Goal: Task Accomplishment & Management: Manage account settings

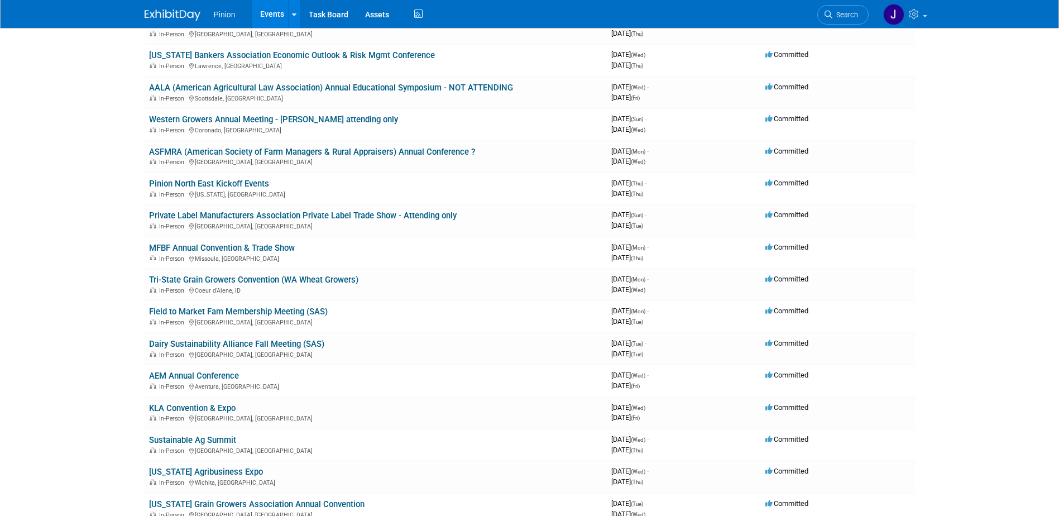
scroll to position [313, 0]
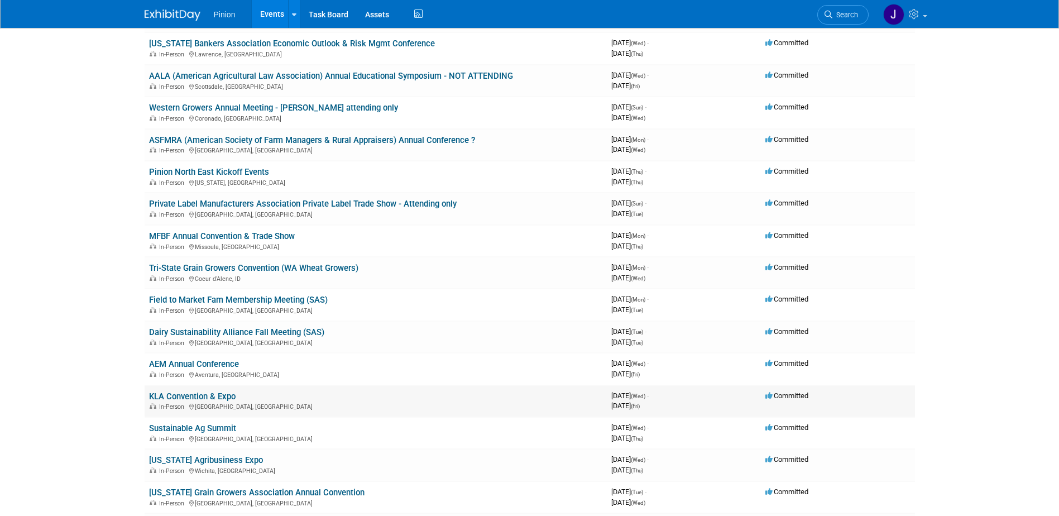
click at [228, 394] on link "KLA Convention & Expo" at bounding box center [192, 396] width 87 height 10
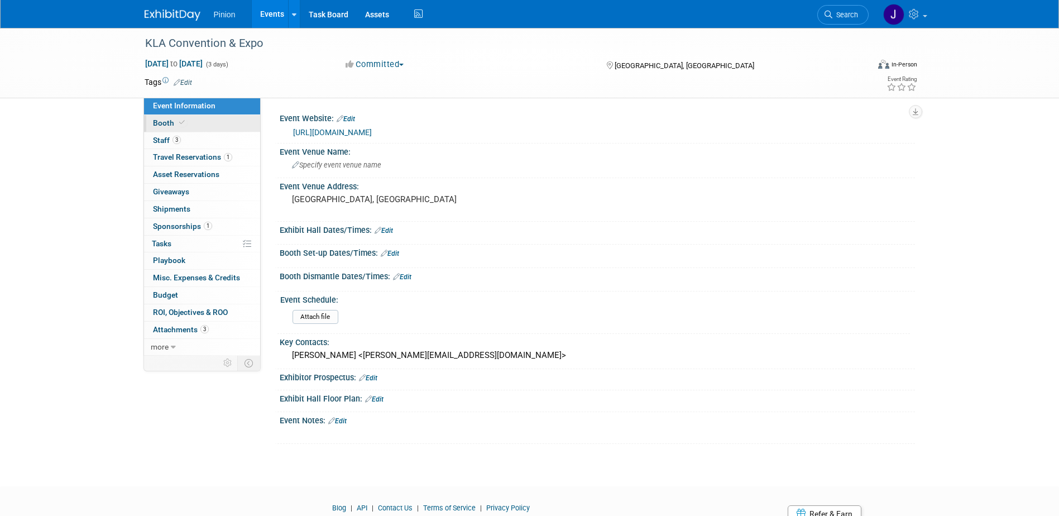
click at [180, 123] on icon at bounding box center [182, 123] width 6 height 6
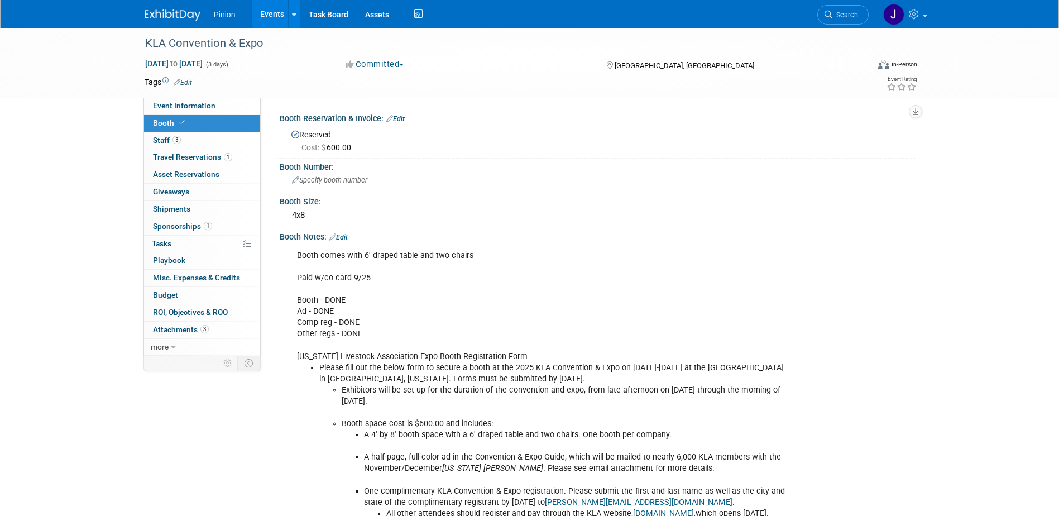
drag, startPoint x: 401, startPoint y: 116, endPoint x: 396, endPoint y: 133, distance: 17.9
click at [401, 116] on link "Edit" at bounding box center [395, 119] width 18 height 8
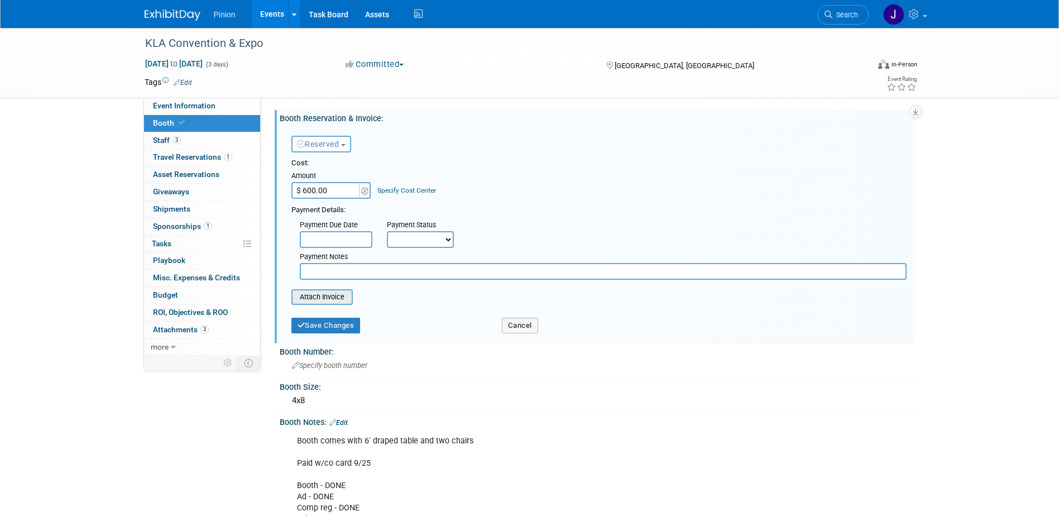
click at [323, 297] on input "file" at bounding box center [285, 296] width 133 height 13
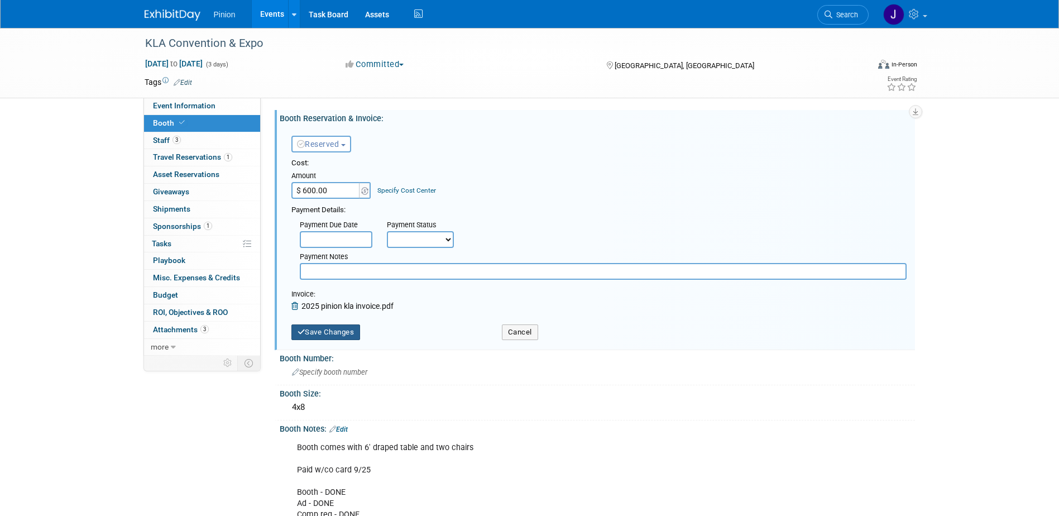
click at [338, 333] on button "Save Changes" at bounding box center [325, 332] width 69 height 16
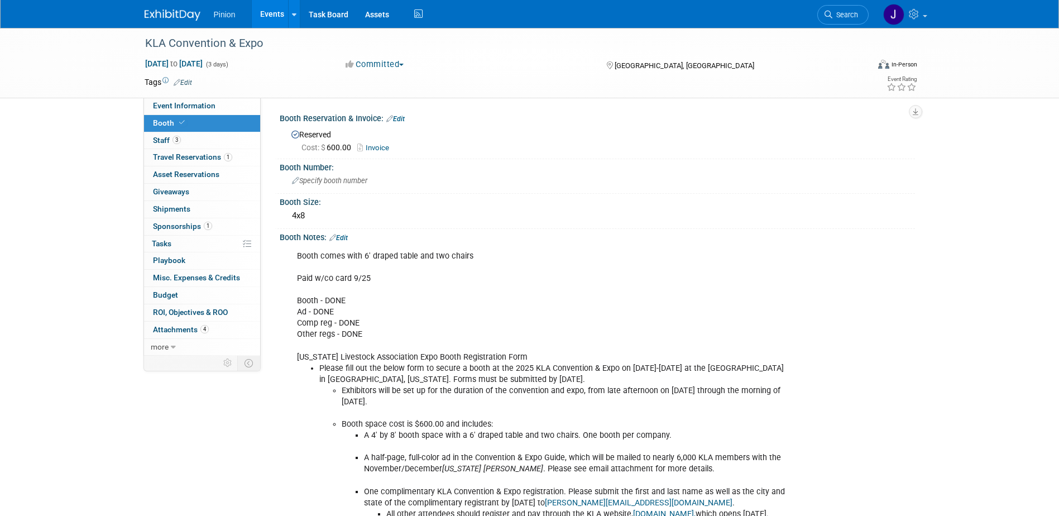
click at [169, 16] on img at bounding box center [173, 14] width 56 height 11
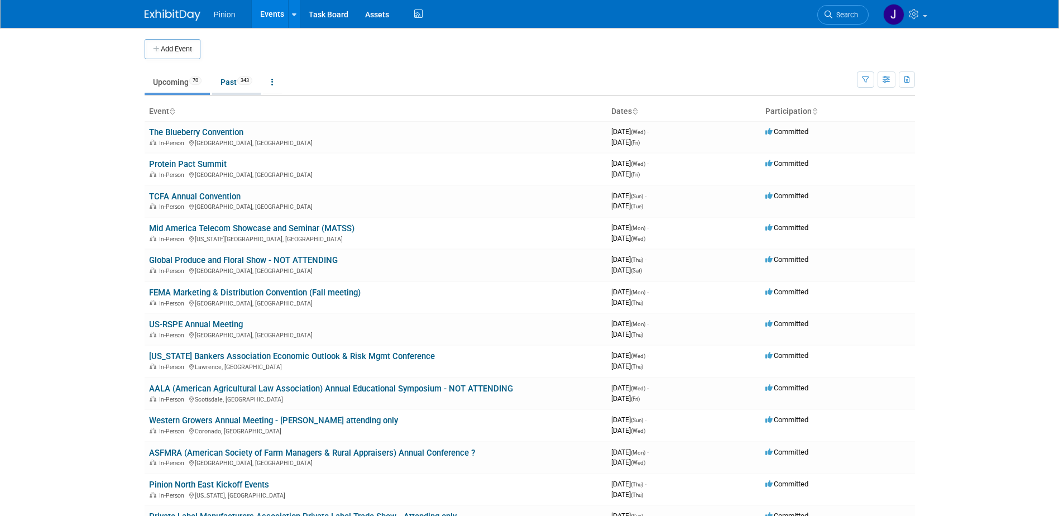
click at [225, 80] on link "Past 343" at bounding box center [236, 81] width 49 height 21
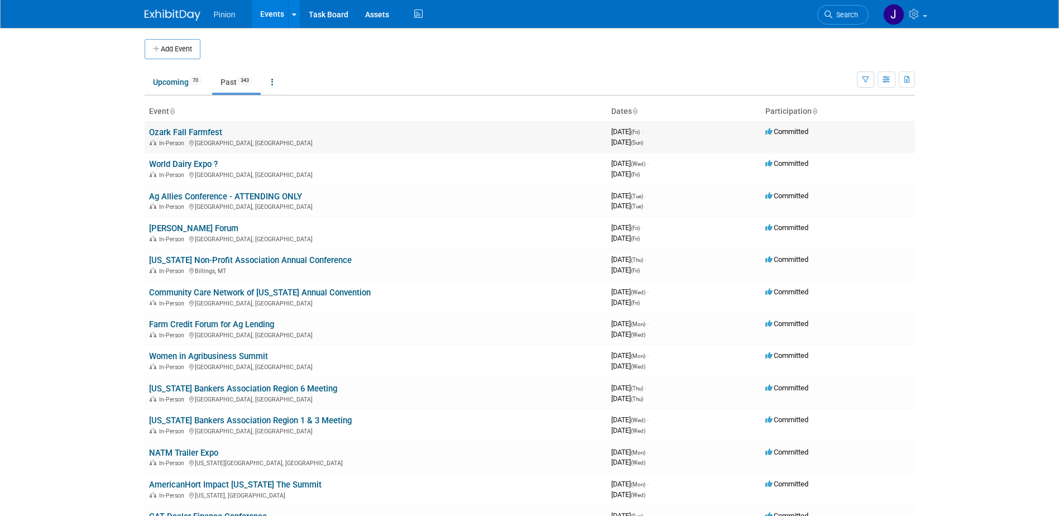
click at [194, 129] on link "Ozark Fall Farmfest" at bounding box center [185, 132] width 73 height 10
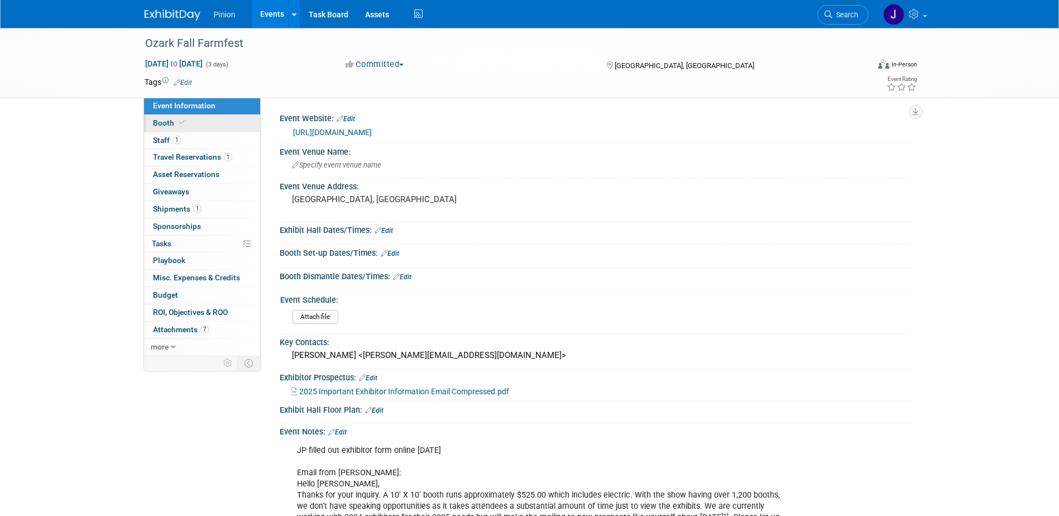
click at [181, 120] on icon at bounding box center [182, 123] width 6 height 6
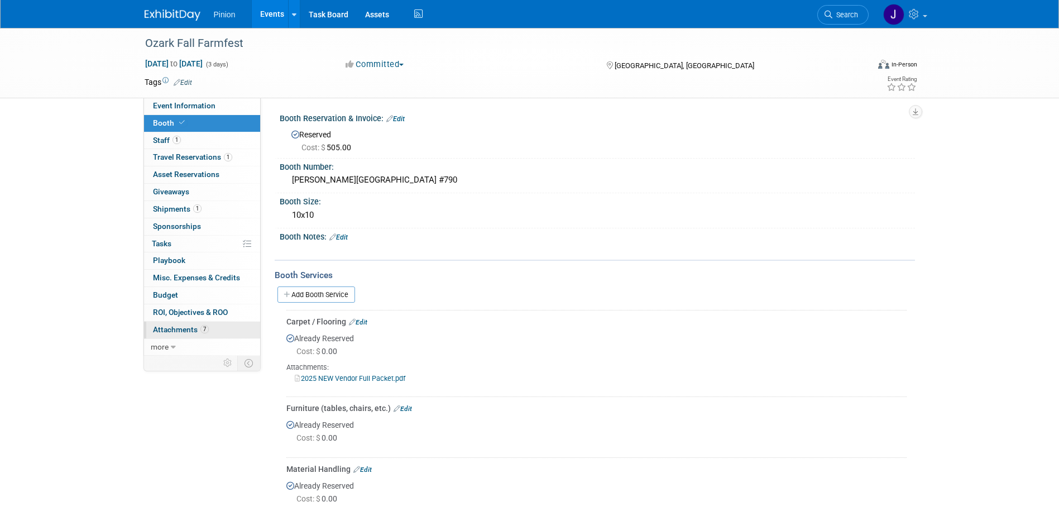
click at [185, 328] on span "Attachments 7" at bounding box center [181, 329] width 56 height 9
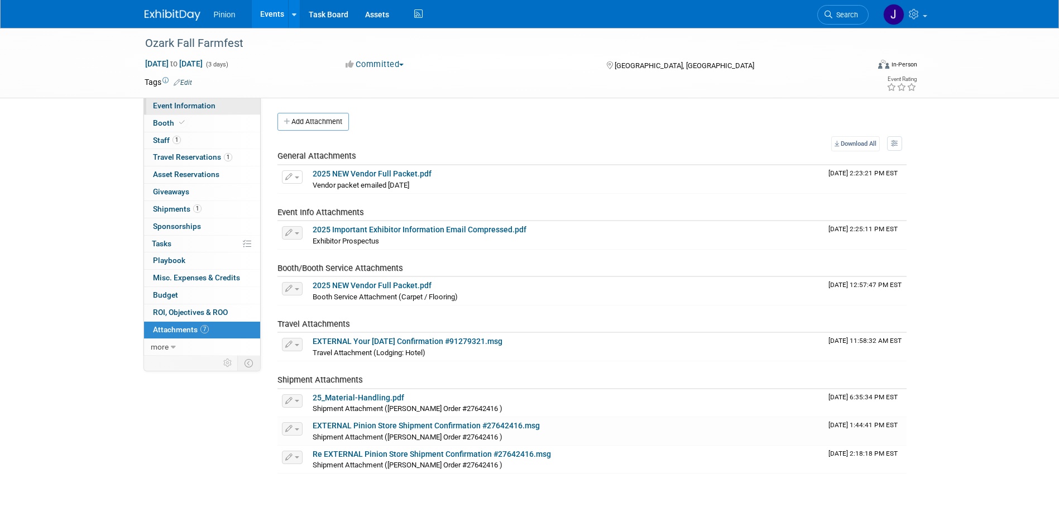
click at [180, 104] on span "Event Information" at bounding box center [184, 105] width 63 height 9
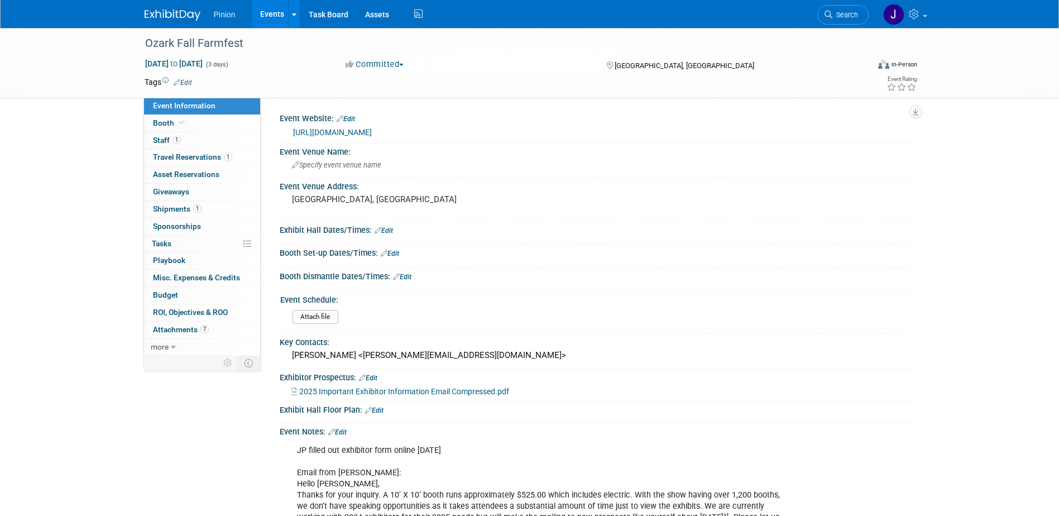
click at [179, 16] on img at bounding box center [173, 14] width 56 height 11
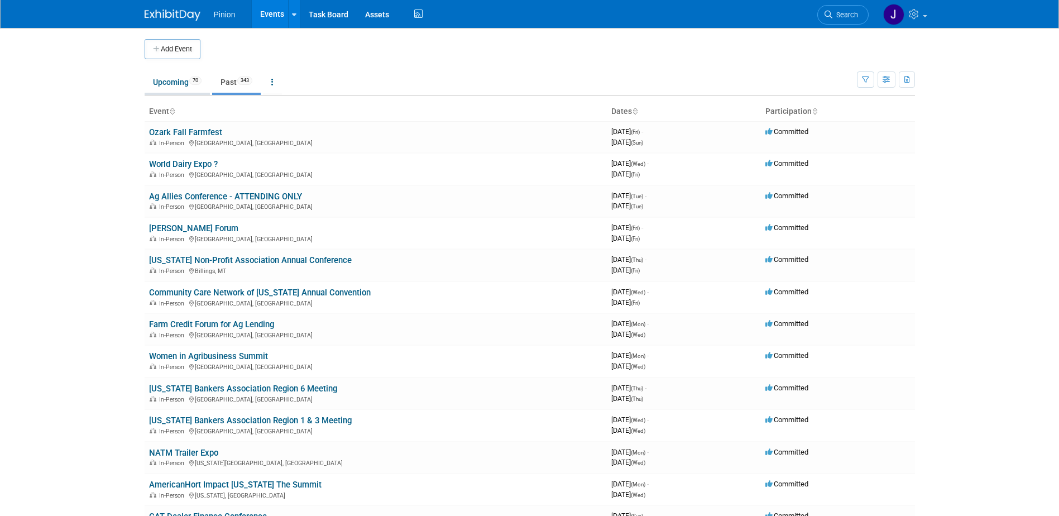
click at [183, 79] on link "Upcoming 70" at bounding box center [177, 81] width 65 height 21
